Goal: Task Accomplishment & Management: Manage account settings

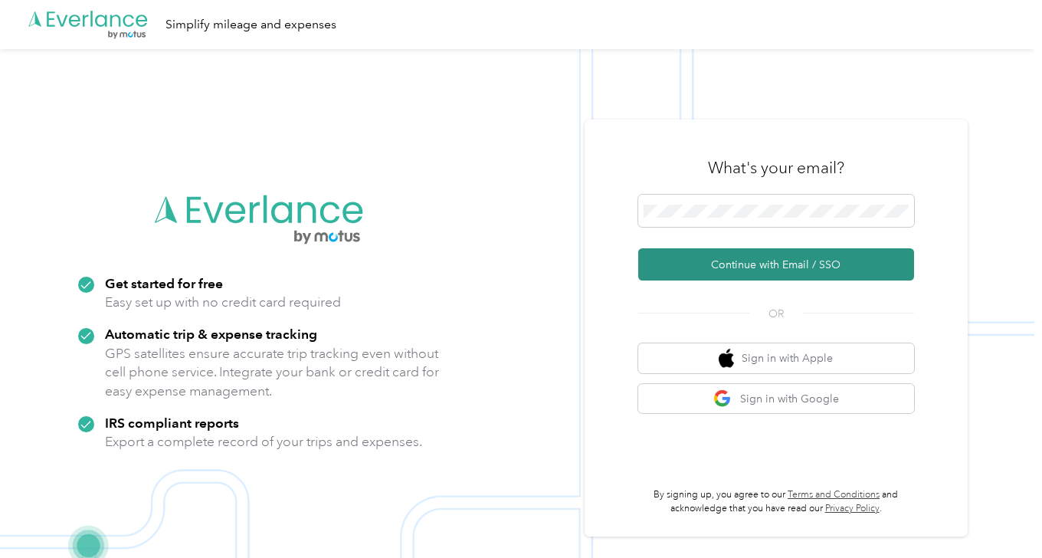
click at [759, 268] on button "Continue with Email / SSO" at bounding box center [776, 264] width 276 height 32
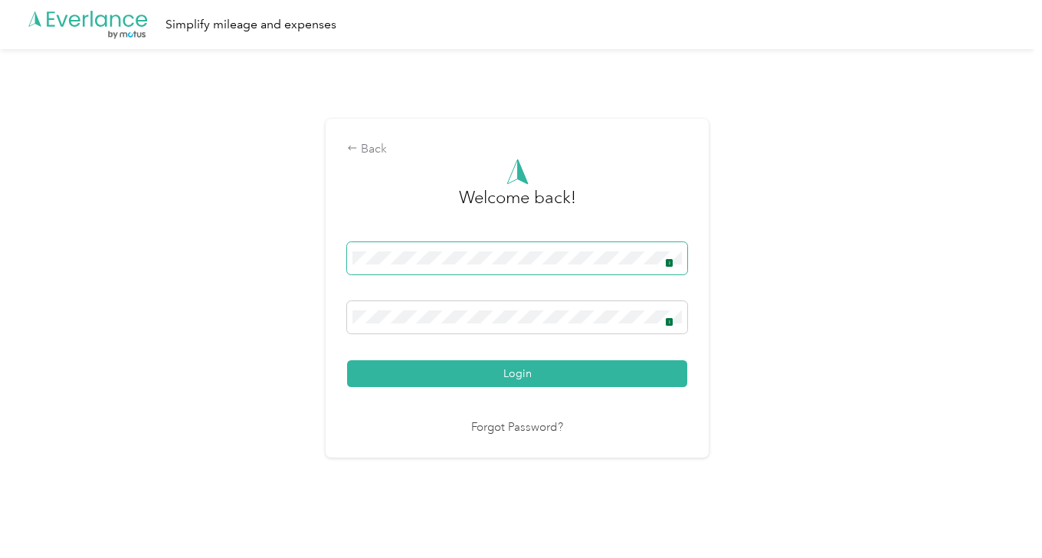
click at [667, 257] on img at bounding box center [665, 258] width 12 height 12
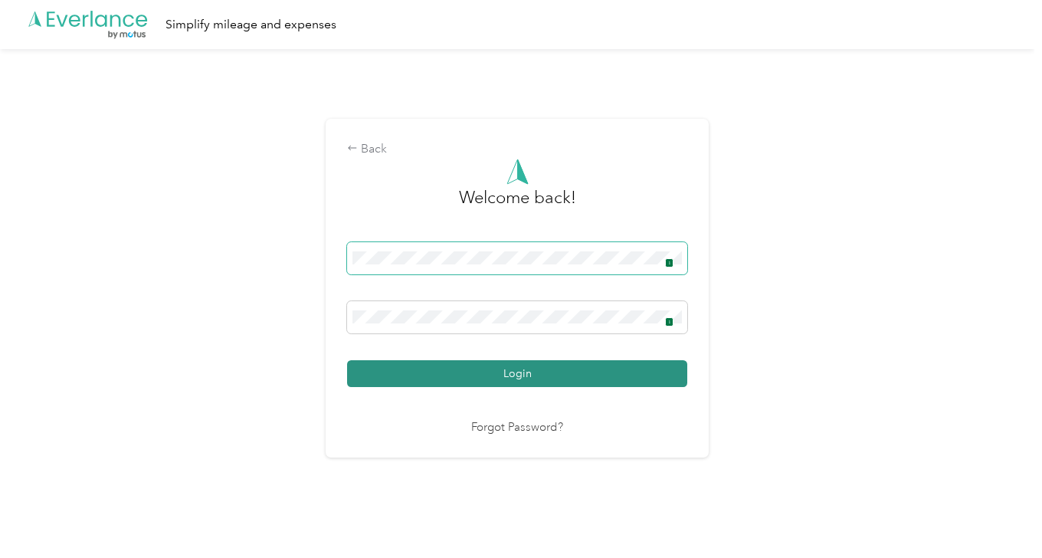
click at [476, 379] on button "Login" at bounding box center [517, 373] width 340 height 27
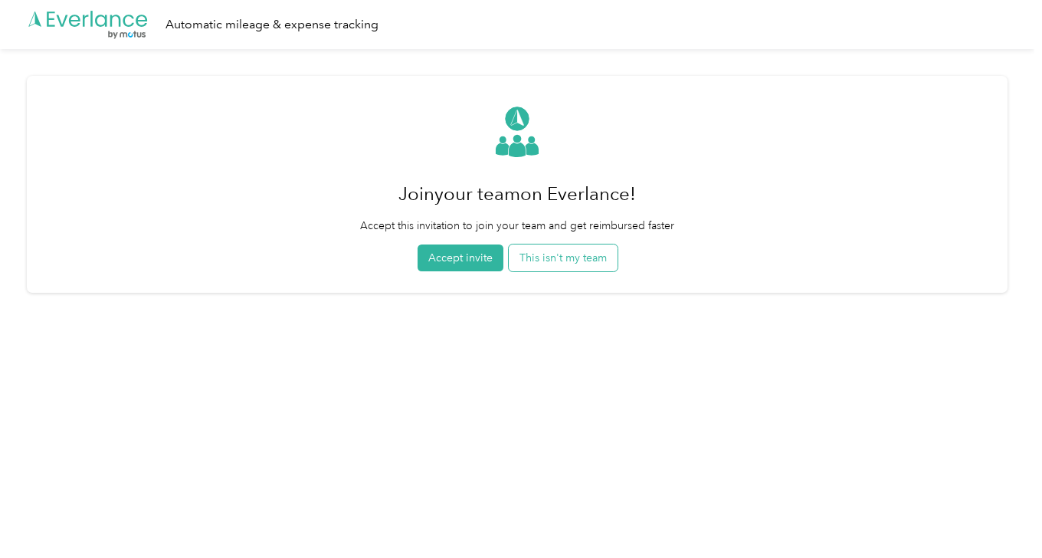
click at [558, 256] on button "This isn't my team" at bounding box center [563, 257] width 109 height 27
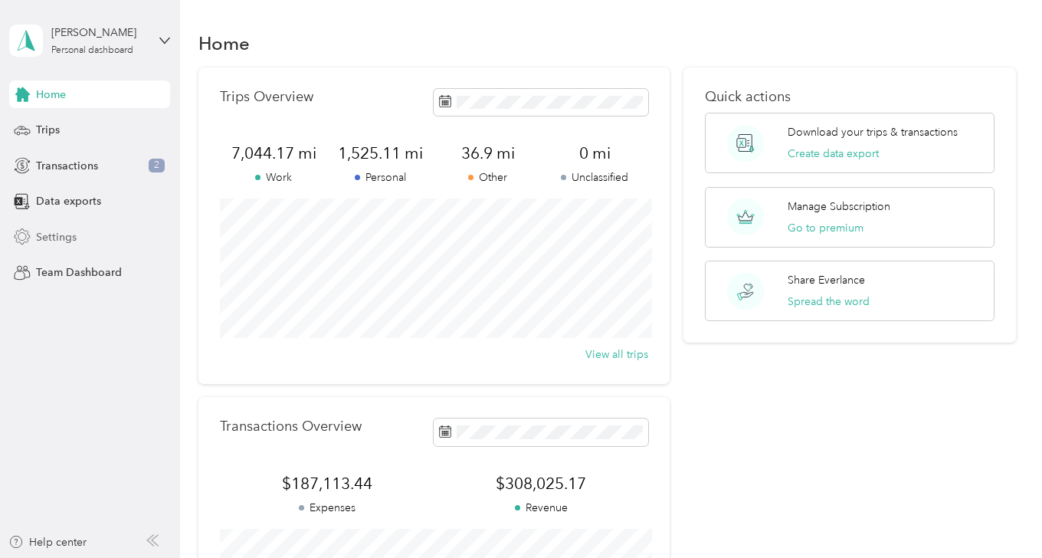
click at [60, 233] on span "Settings" at bounding box center [56, 237] width 41 height 16
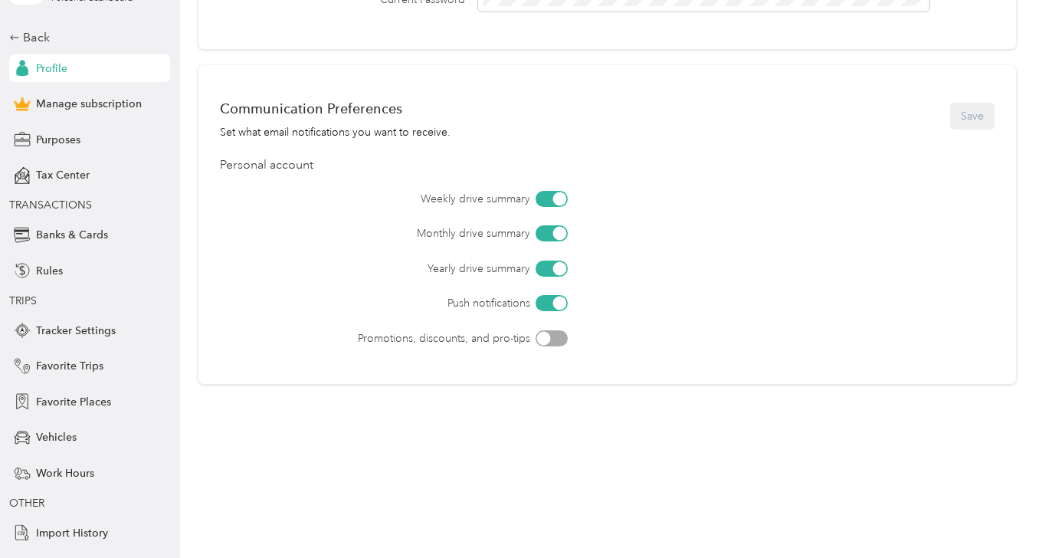
scroll to position [47, 0]
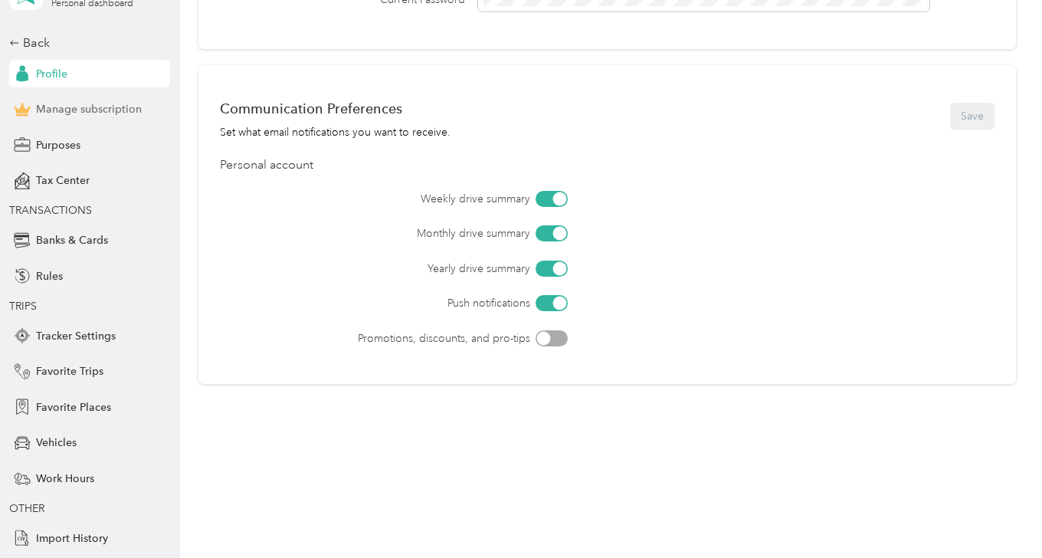
click at [101, 113] on span "Manage subscription" at bounding box center [89, 109] width 106 height 16
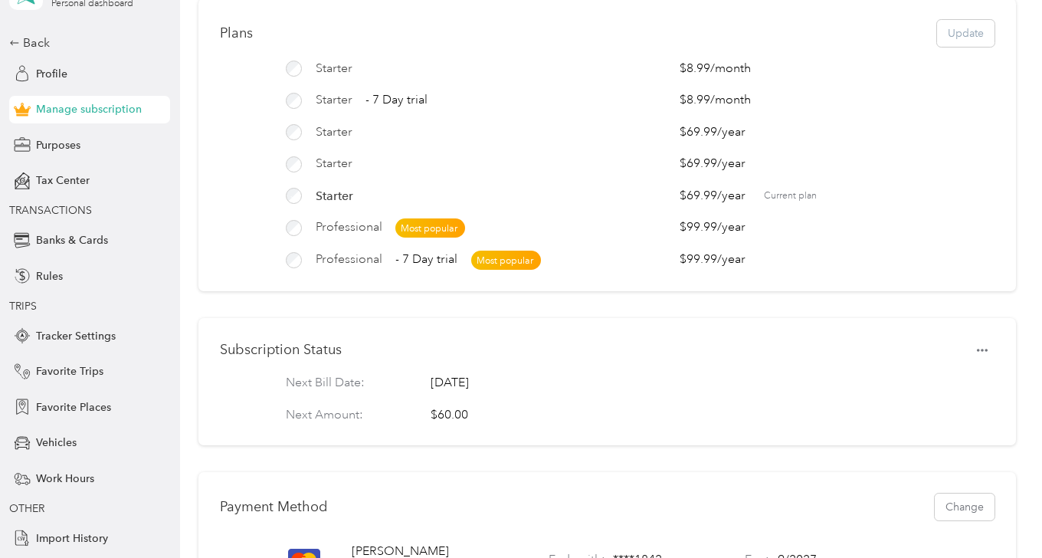
scroll to position [64, 0]
